Goal: Task Accomplishment & Management: Manage account settings

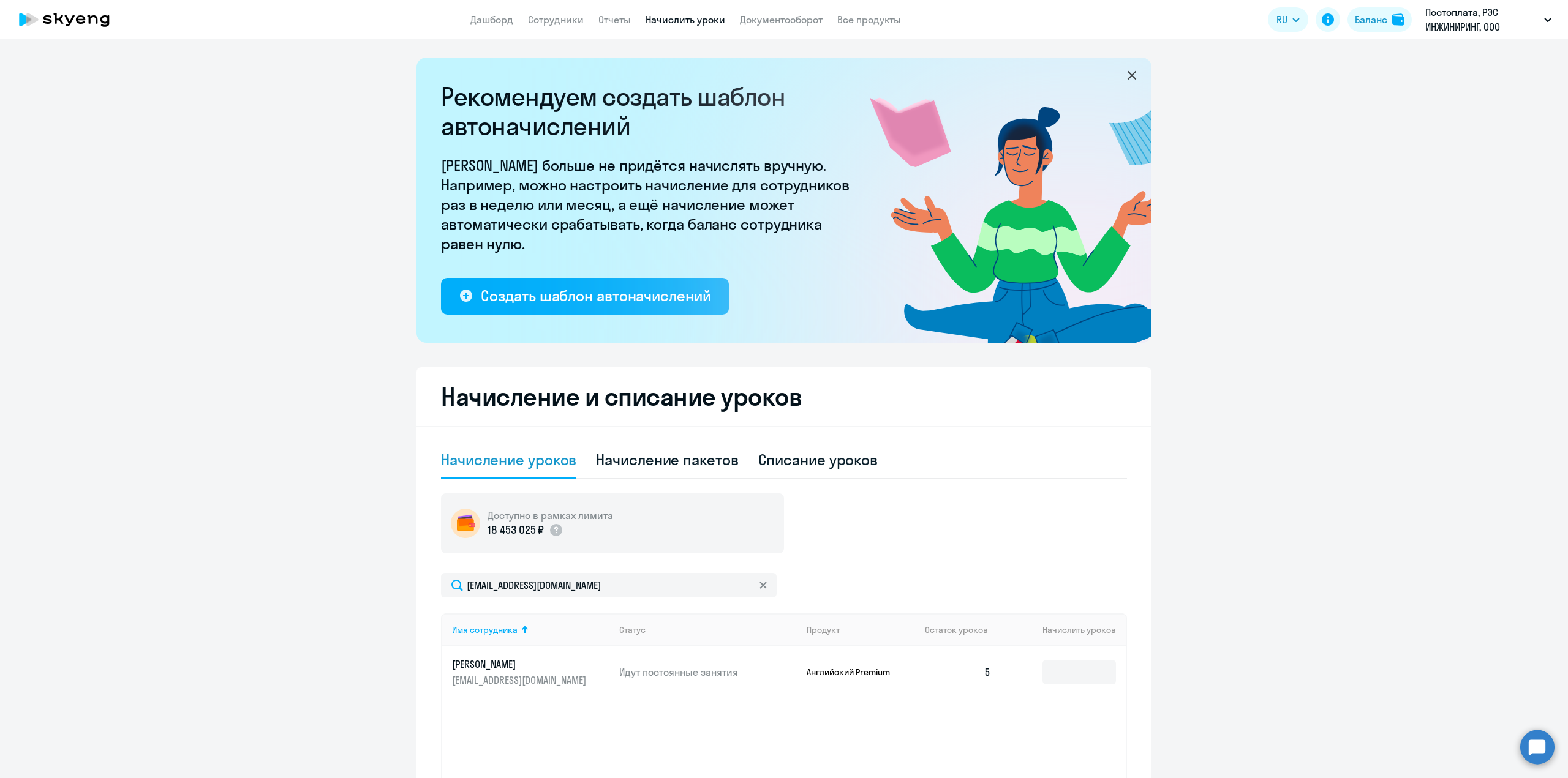
select select "10"
click at [564, 15] on link "Сотрудники" at bounding box center [555, 19] width 56 height 12
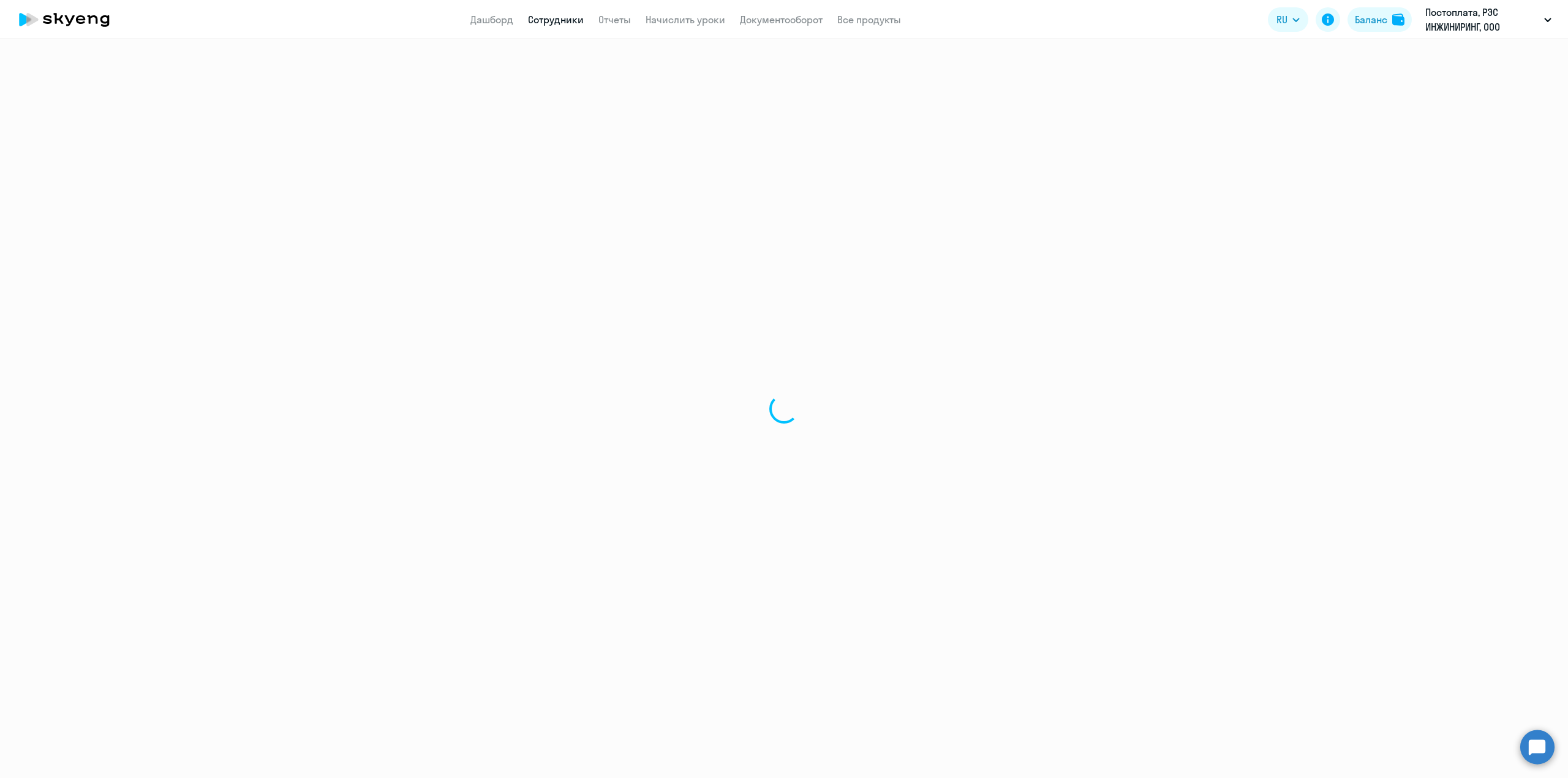
select select "30"
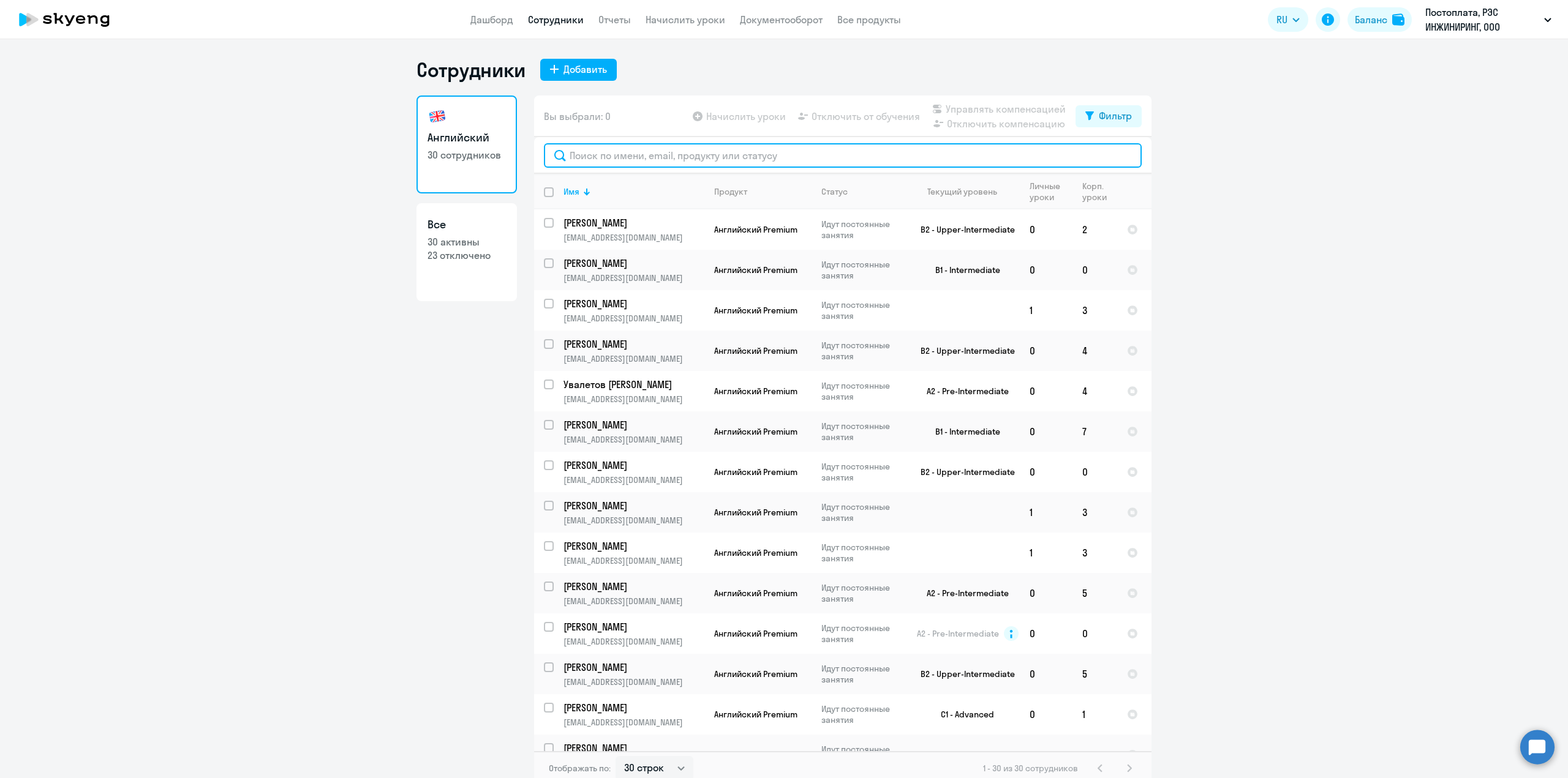
click at [588, 154] on input "text" at bounding box center [843, 156] width 598 height 25
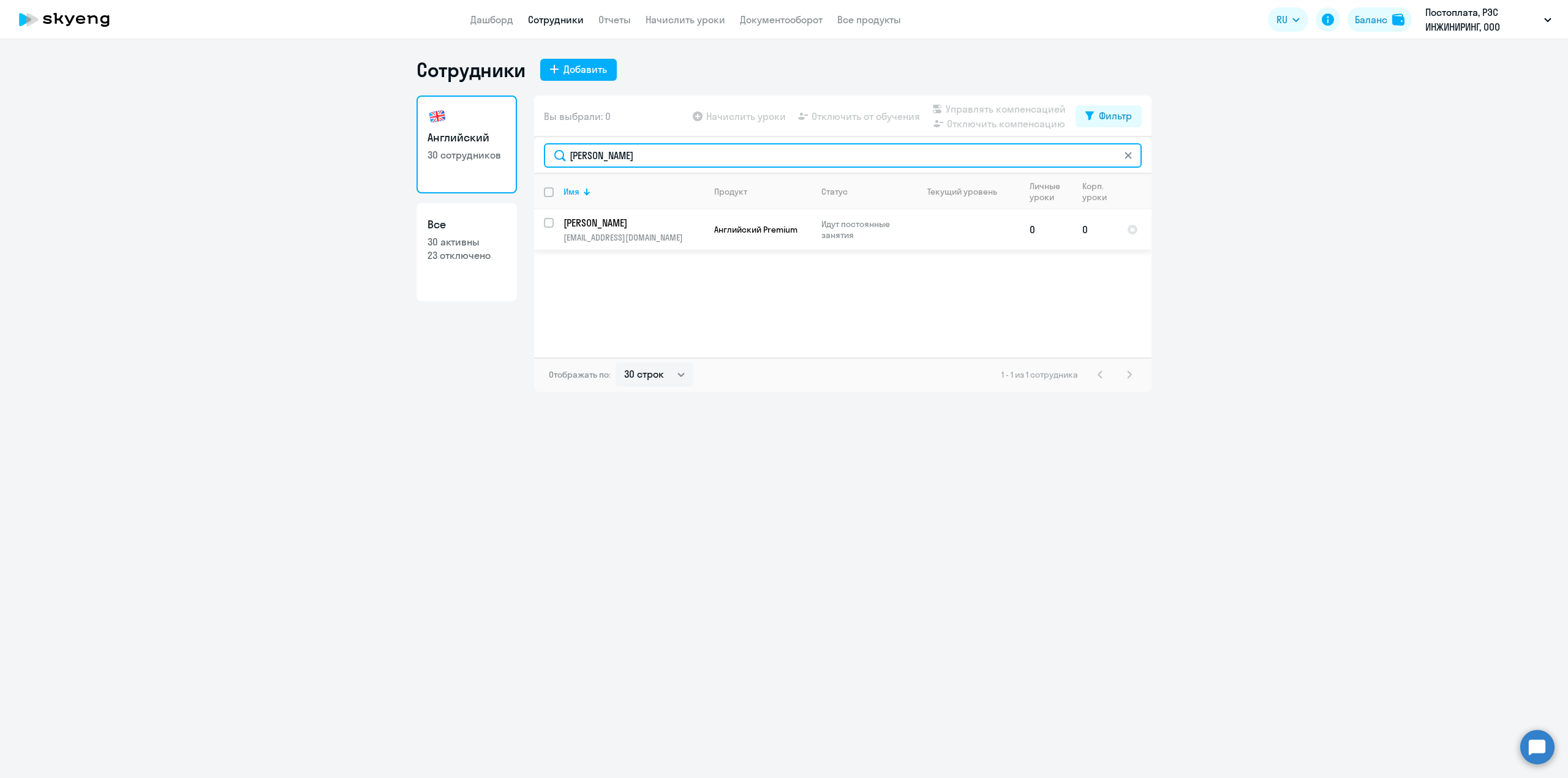
type input "[PERSON_NAME]"
drag, startPoint x: 554, startPoint y: 217, endPoint x: 569, endPoint y: 228, distance: 18.6
click at [554, 216] on tr "[PERSON_NAME] [PERSON_NAME][EMAIL_ADDRESS][DOMAIN_NAME] Английский Premium Идут…" at bounding box center [843, 229] width 618 height 41
select select "english"
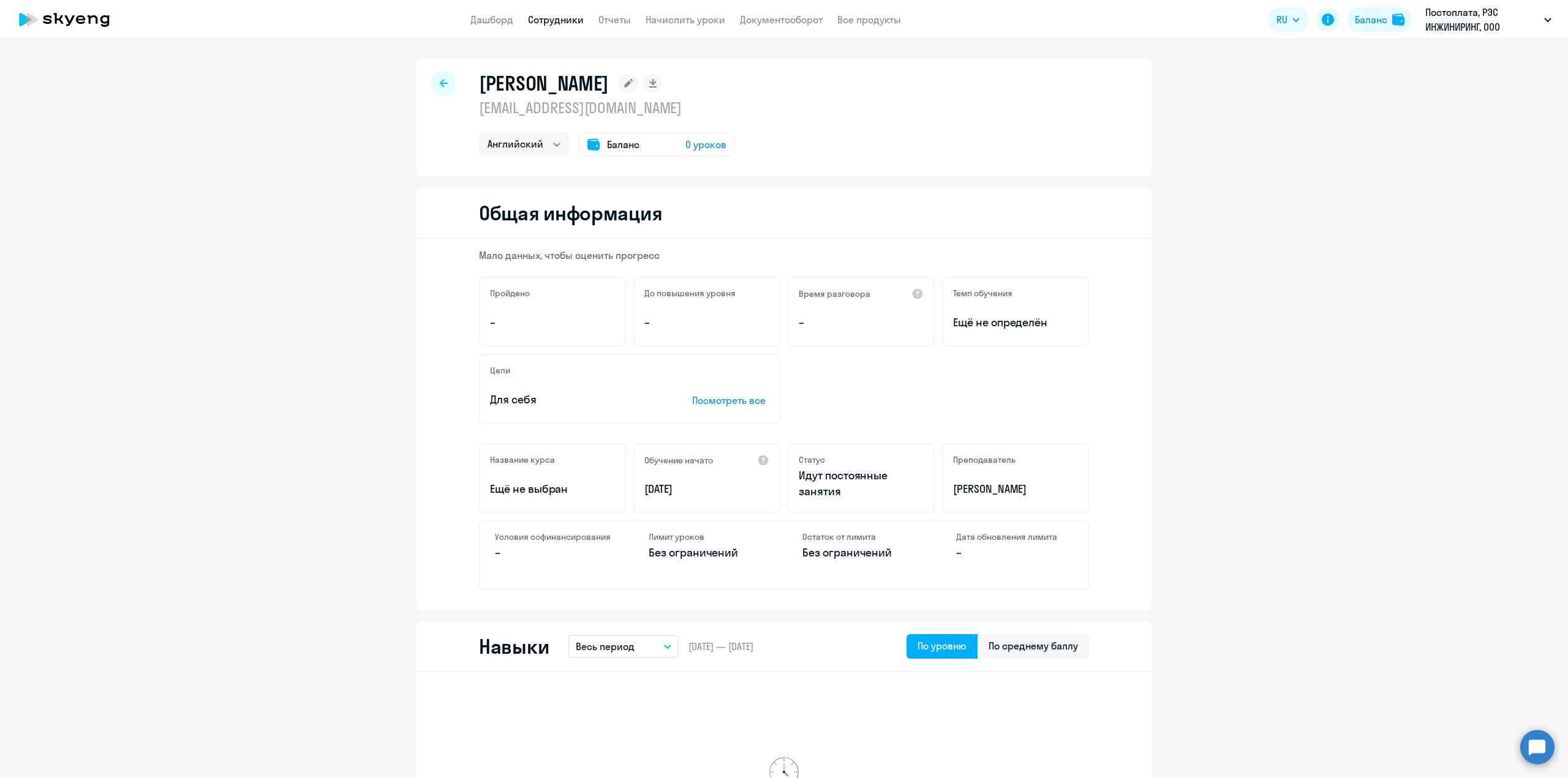
select select "30"
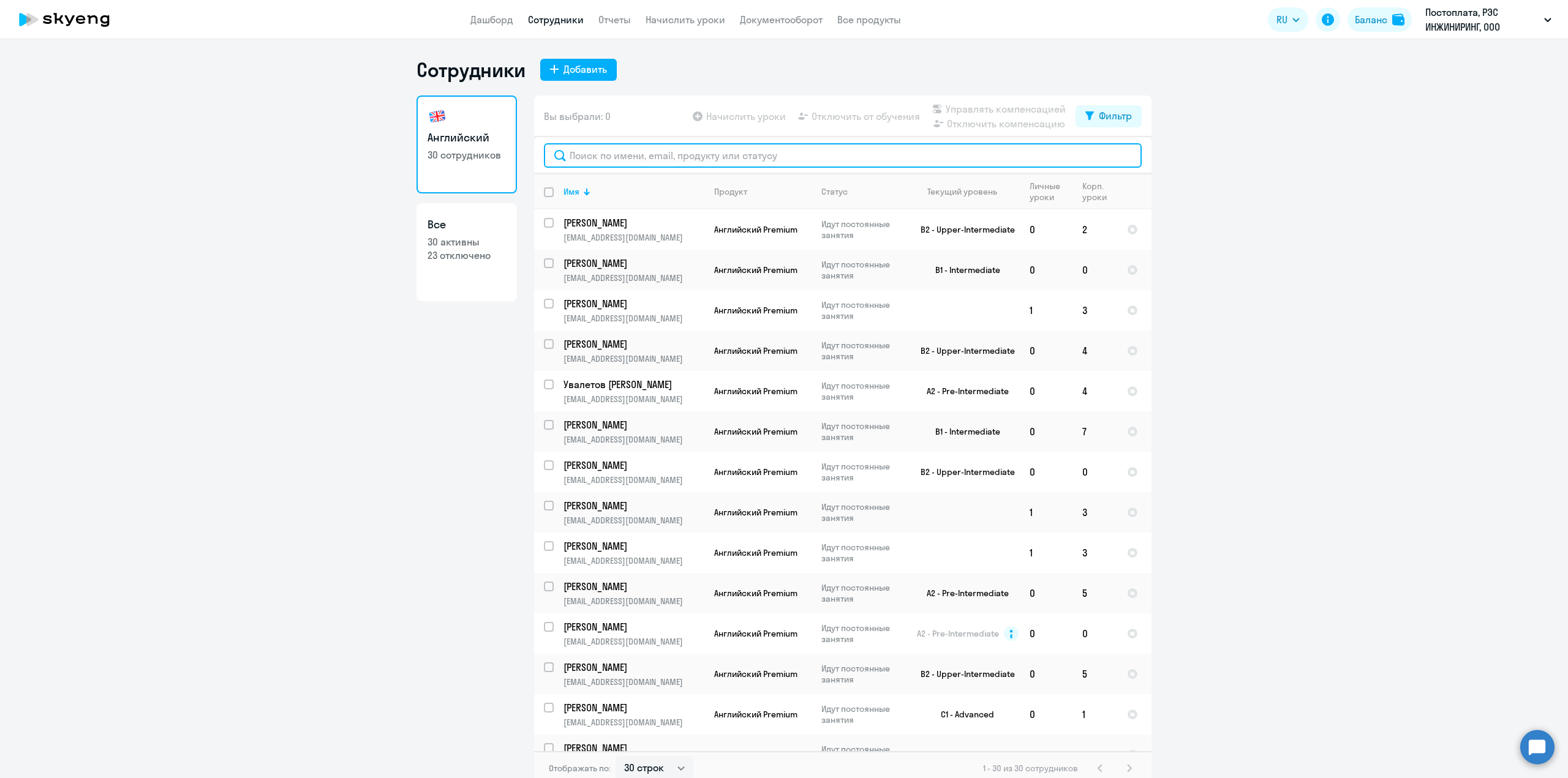
click at [590, 164] on input "text" at bounding box center [843, 156] width 598 height 25
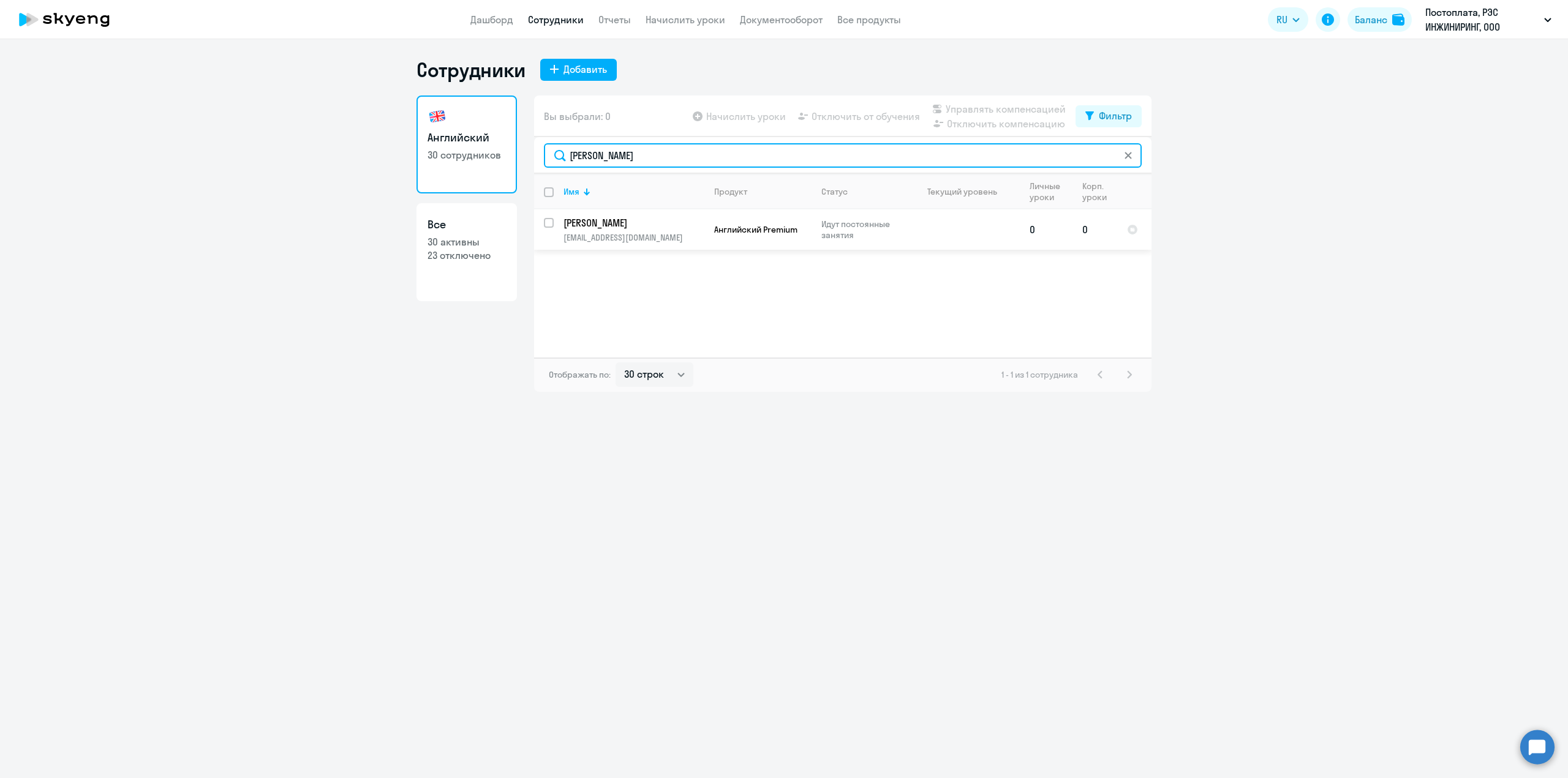
type input "[PERSON_NAME]"
click at [550, 225] on input "select row 41390573" at bounding box center [556, 230] width 25 height 25
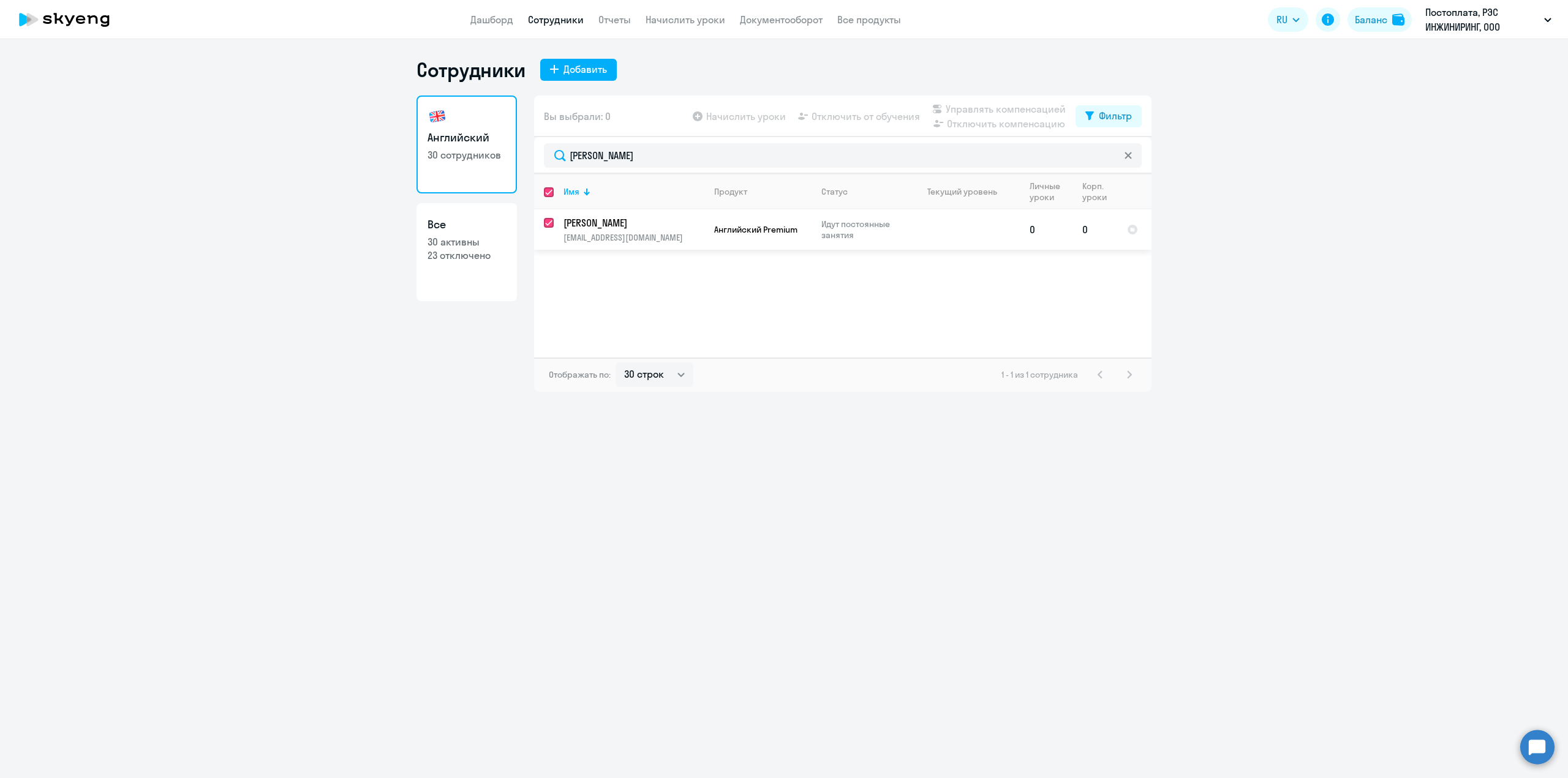
checkbox input "true"
click at [752, 119] on span "Начислить уроки" at bounding box center [746, 116] width 79 height 15
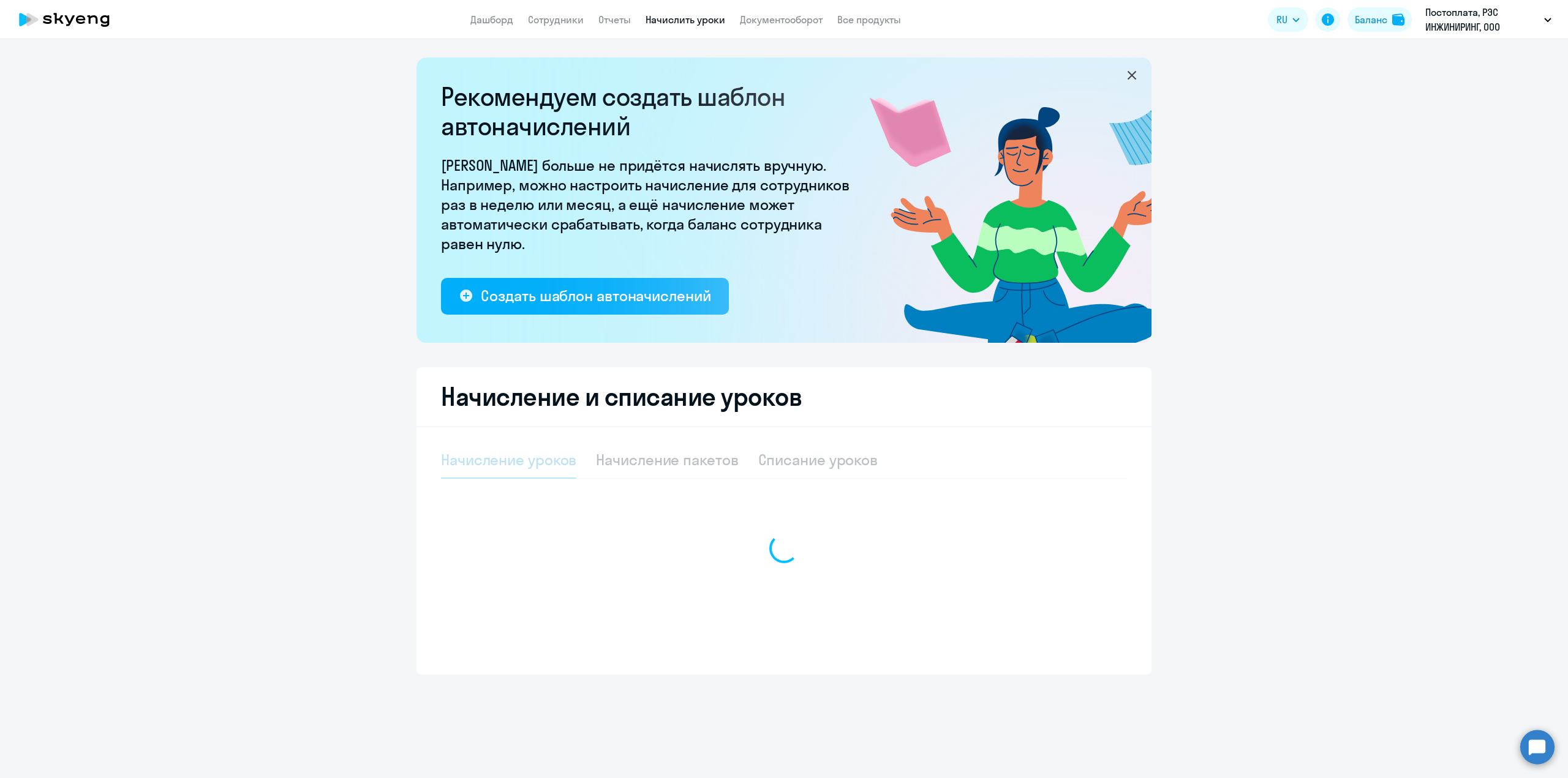
select select "10"
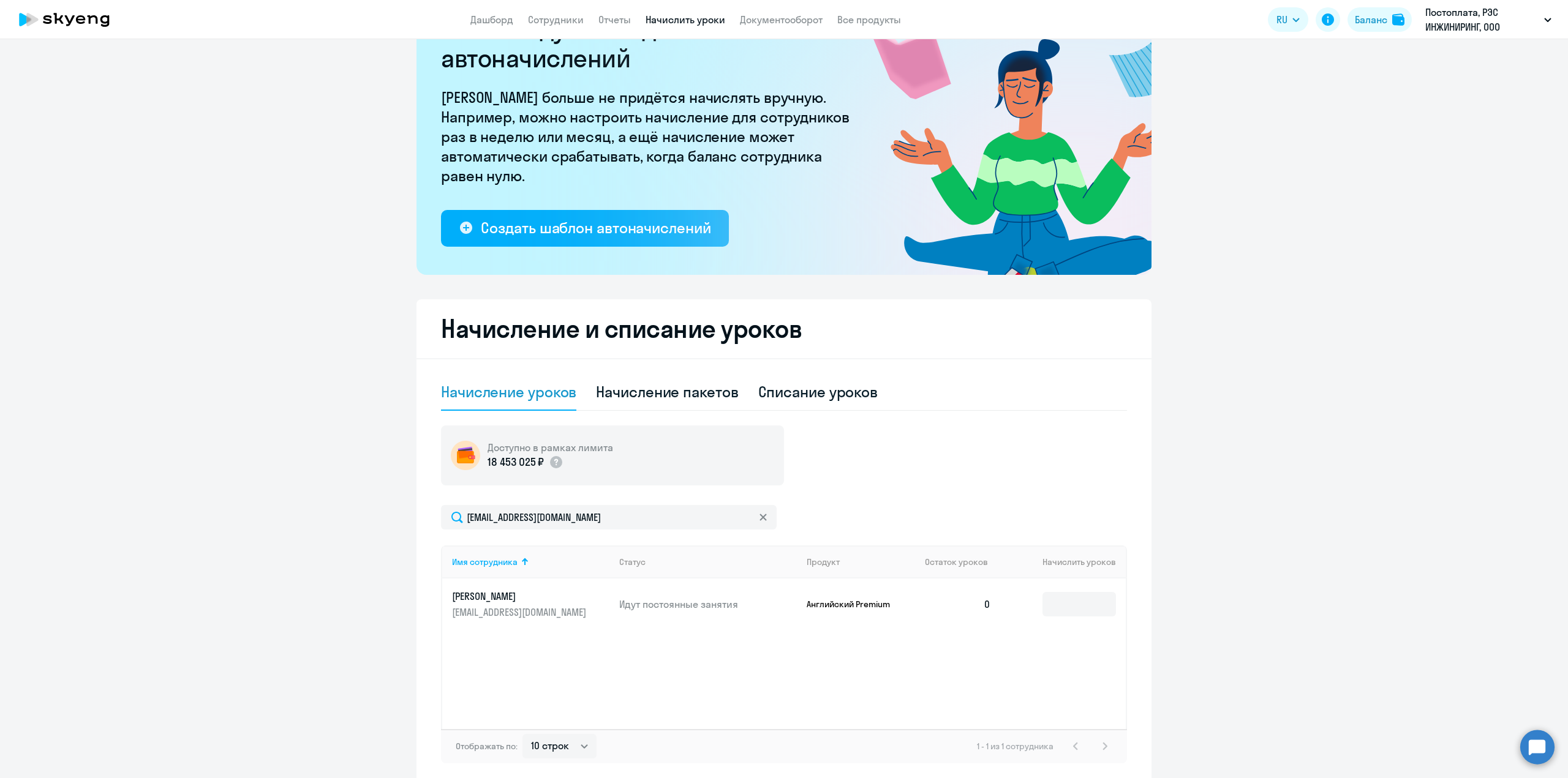
scroll to position [122, 0]
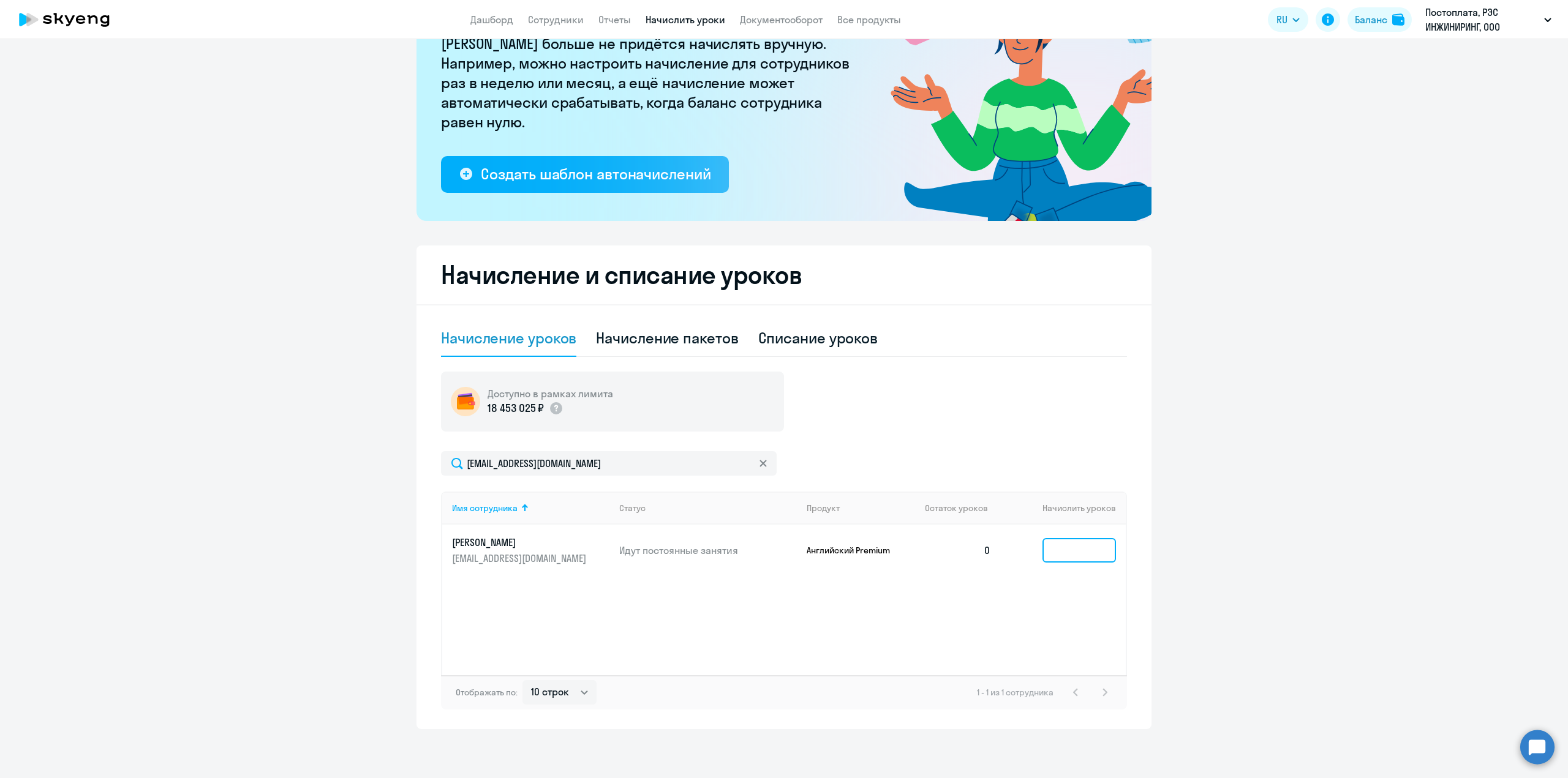
click at [1056, 540] on input at bounding box center [1080, 550] width 74 height 25
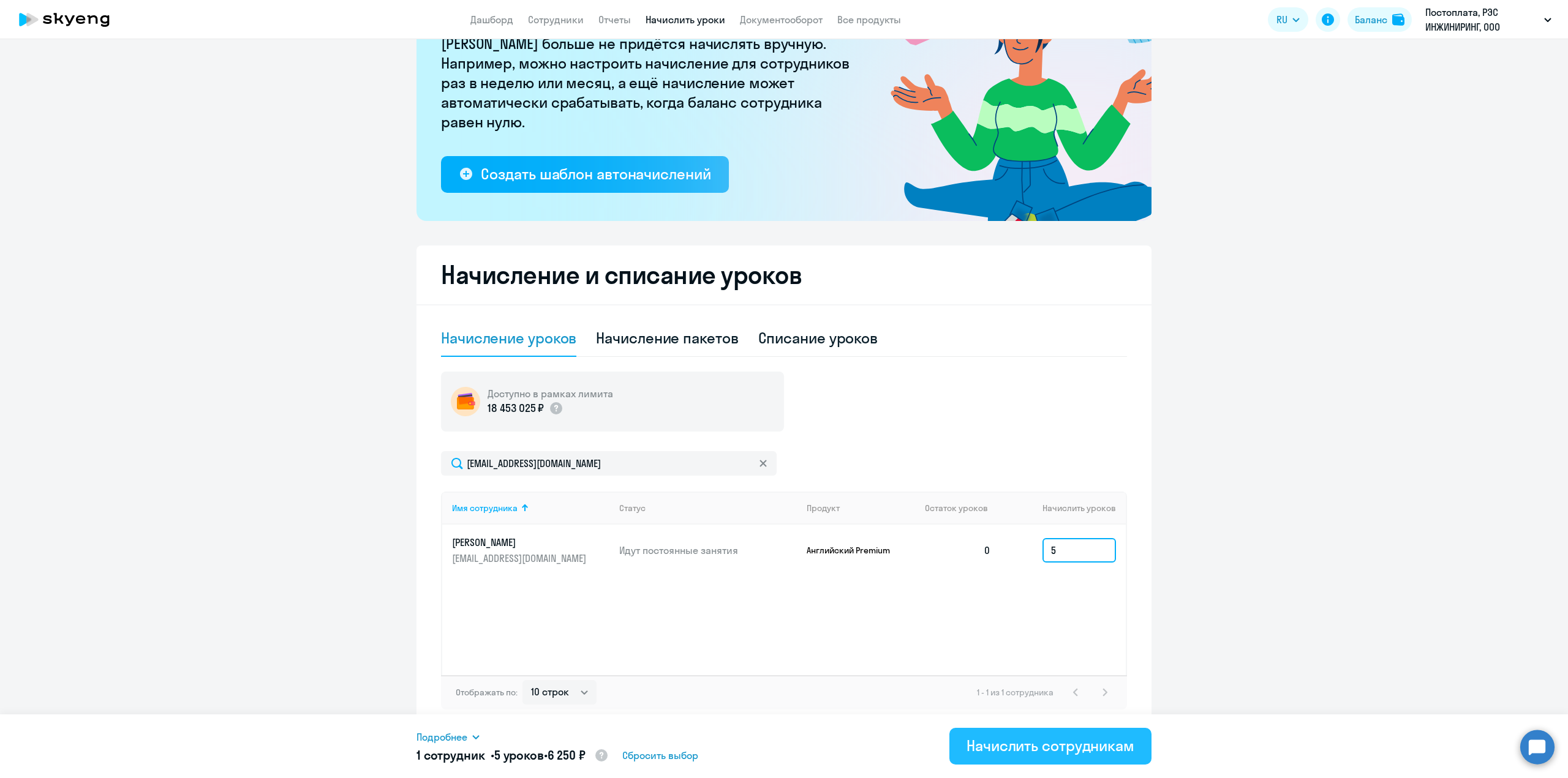
type input "5"
click at [1070, 749] on div "Начислить сотрудникам" at bounding box center [1050, 745] width 168 height 20
